Goal: Information Seeking & Learning: Learn about a topic

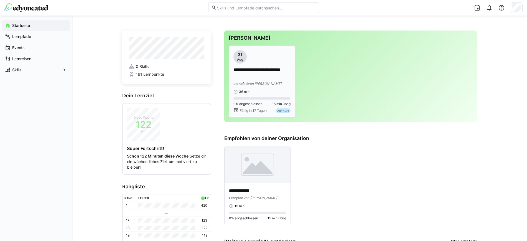
click at [264, 64] on div "**********" at bounding box center [262, 72] width 57 height 44
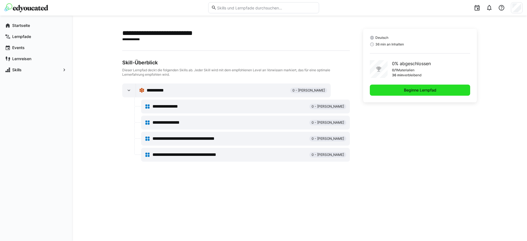
click at [410, 89] on span "Beginne Lernpfad" at bounding box center [420, 90] width 34 height 6
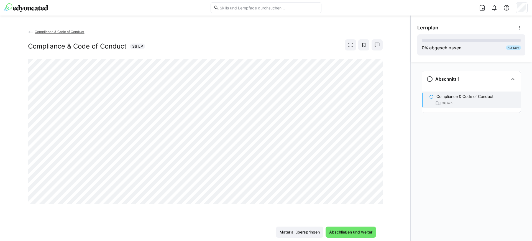
click at [72, 33] on span "Compliance & Code of Conduct" at bounding box center [60, 32] width 50 height 4
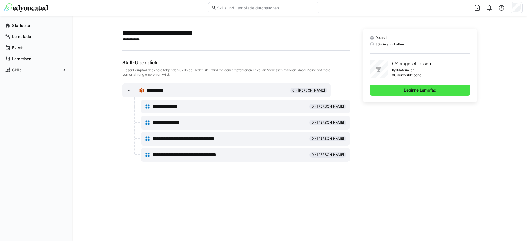
click at [381, 85] on span "Beginne Lernpfad" at bounding box center [420, 90] width 101 height 11
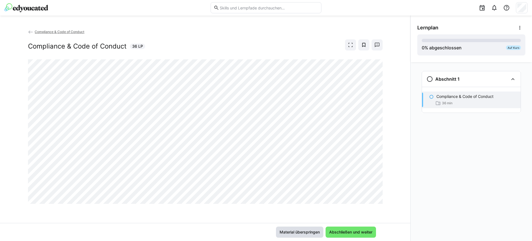
click at [303, 235] on span "Material überspringen" at bounding box center [299, 232] width 47 height 11
click at [355, 43] on span at bounding box center [350, 44] width 11 height 11
